Goal: Task Accomplishment & Management: Manage account settings

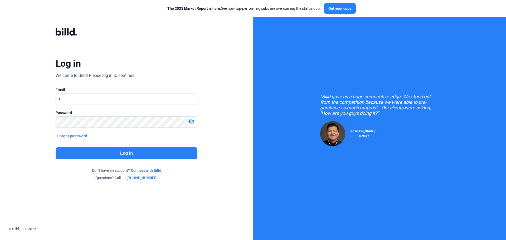
type input "[EMAIL_ADDRESS][DOMAIN_NAME]"
click at [191, 122] on mat-icon "visibility_off" at bounding box center [191, 121] width 6 height 6
click at [144, 157] on button "Log in" at bounding box center [127, 153] width 142 height 12
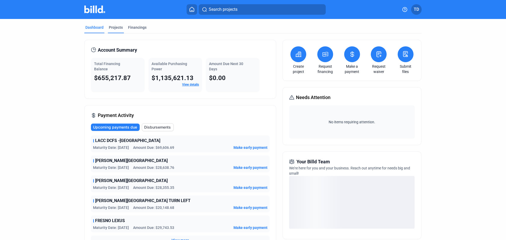
click at [113, 27] on div "Projects" at bounding box center [116, 27] width 14 height 5
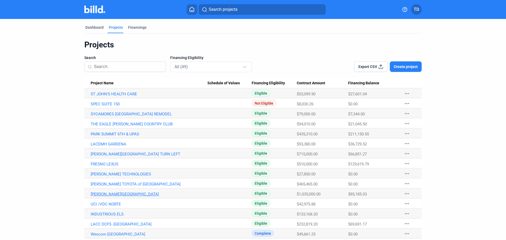
click at [115, 194] on link "[PERSON_NAME][GEOGRAPHIC_DATA]" at bounding box center [149, 194] width 117 height 5
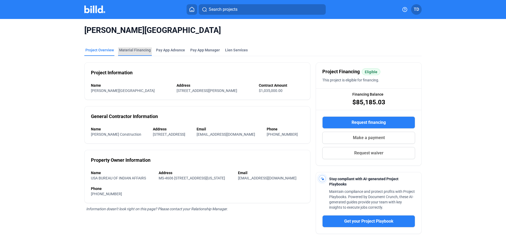
click at [139, 49] on div "Material Financing" at bounding box center [135, 49] width 32 height 5
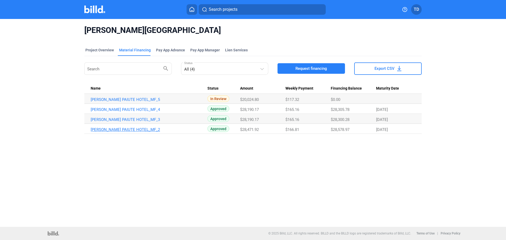
click at [135, 129] on link "[PERSON_NAME] PAIUTE HOTEL_MF_2" at bounding box center [149, 129] width 117 height 5
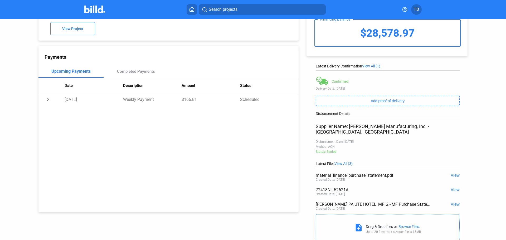
scroll to position [47, 0]
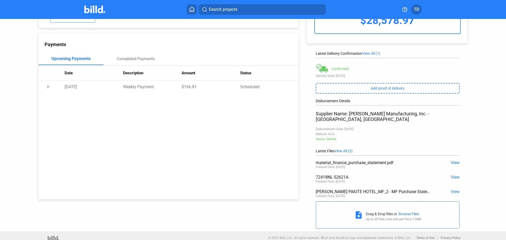
click at [452, 189] on span "View" at bounding box center [455, 191] width 9 height 5
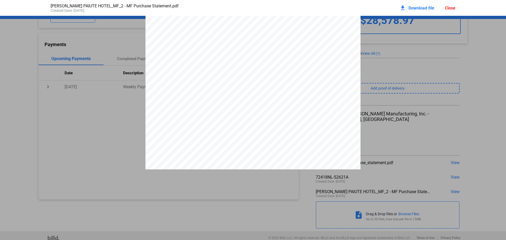
scroll to position [974, 0]
